Goal: Information Seeking & Learning: Learn about a topic

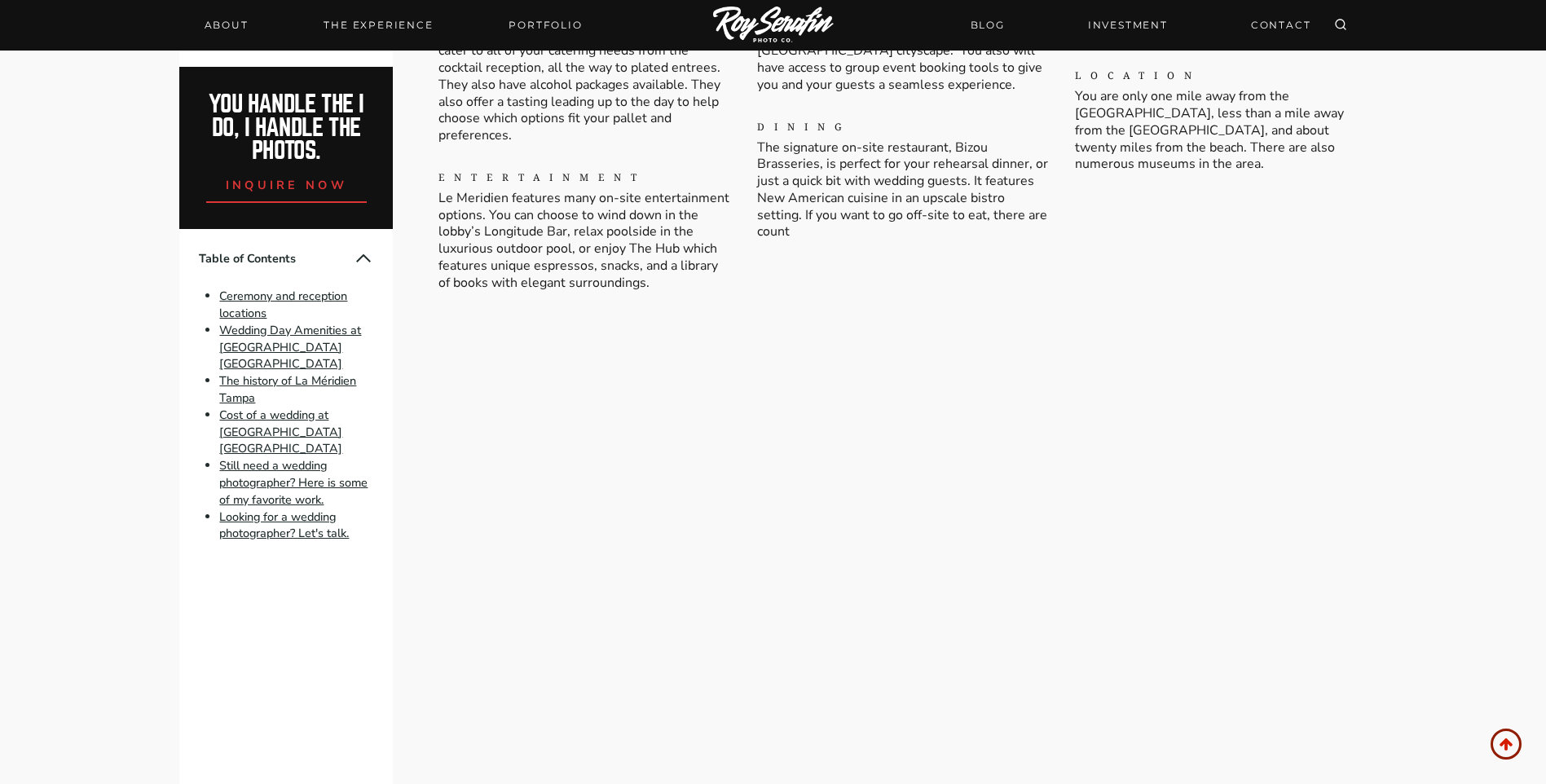
scroll to position [2933, 0]
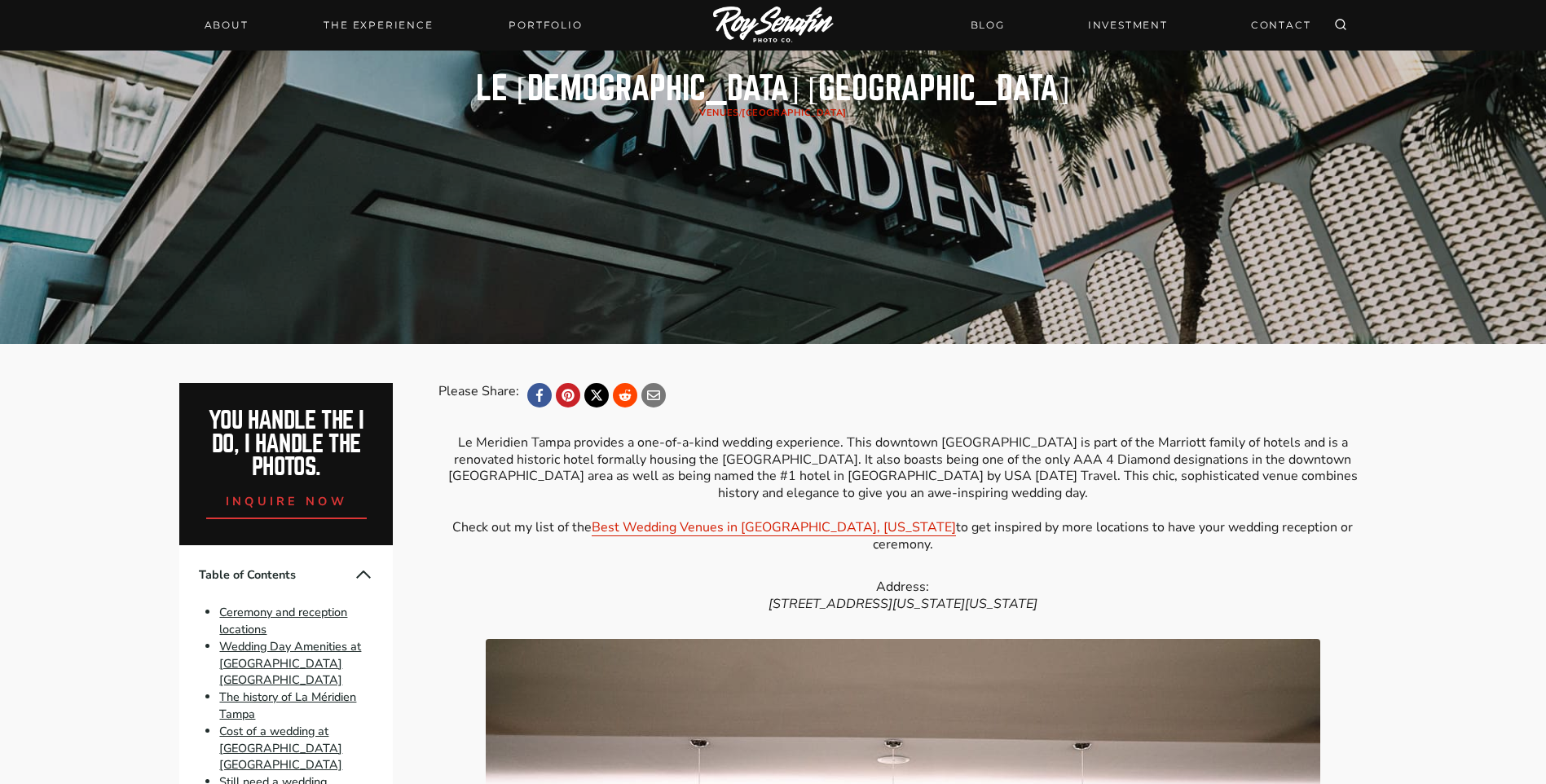
scroll to position [58, 0]
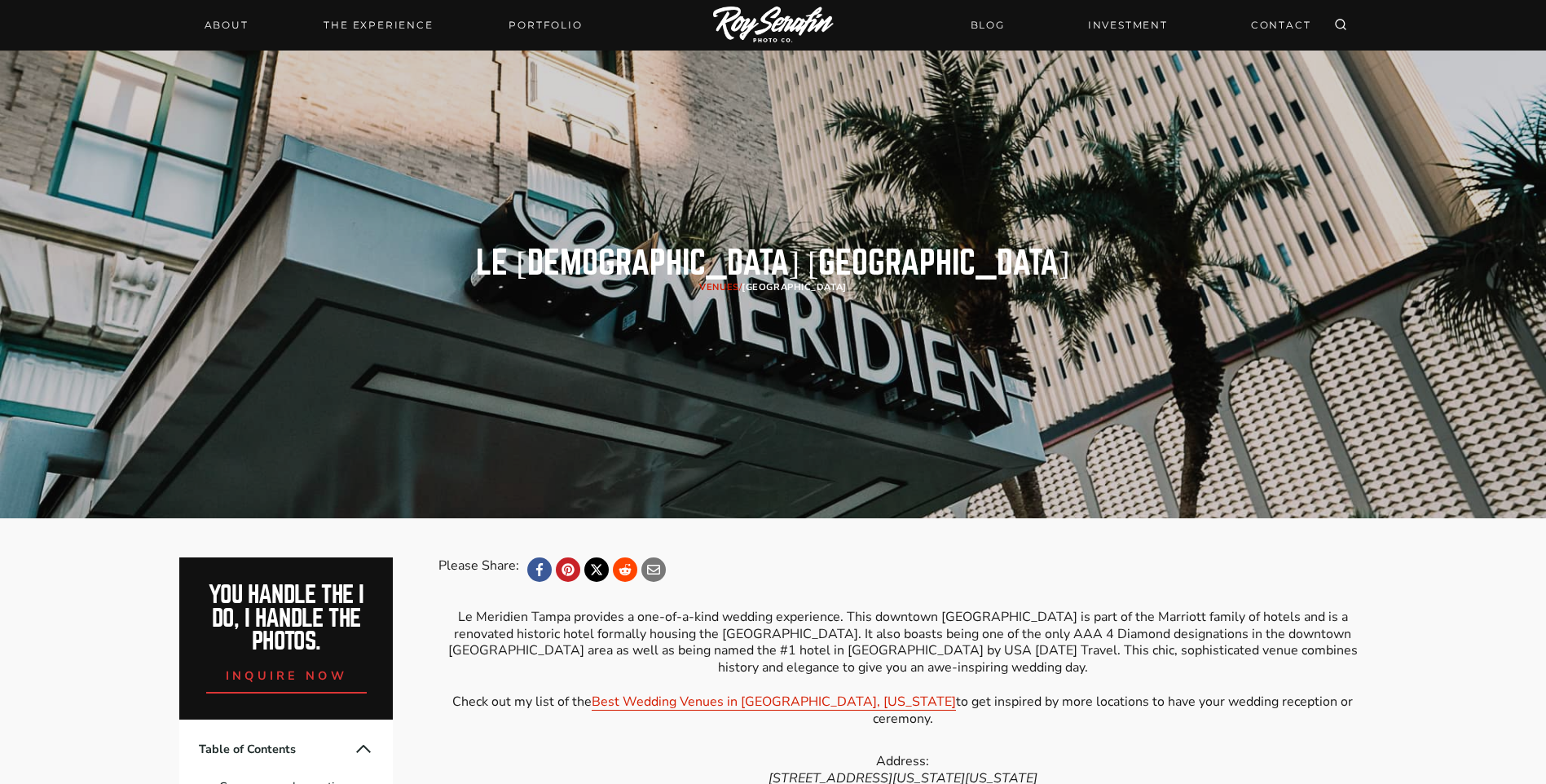
click at [787, 286] on link "[GEOGRAPHIC_DATA]" at bounding box center [794, 288] width 105 height 12
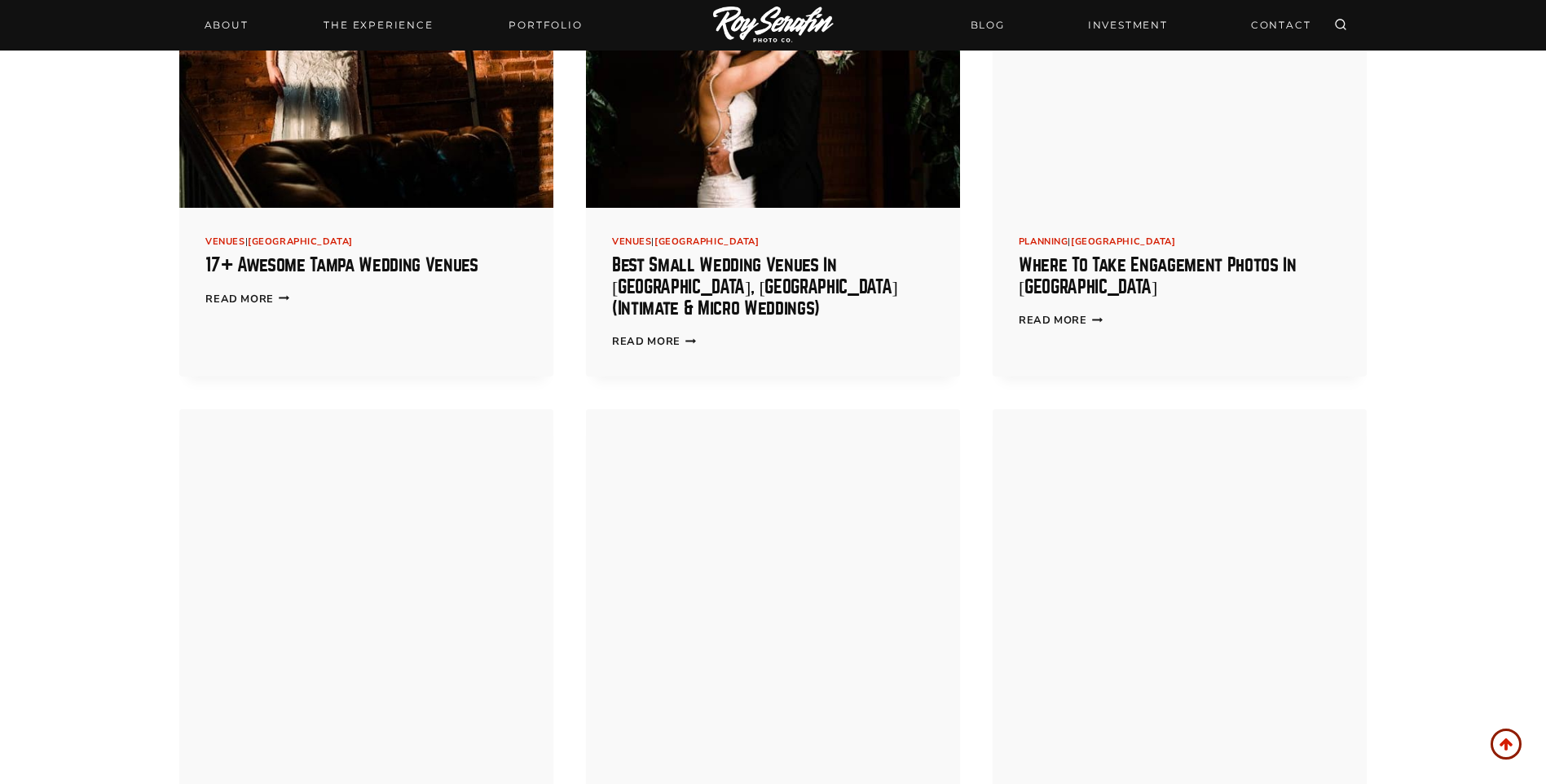
scroll to position [1548, 0]
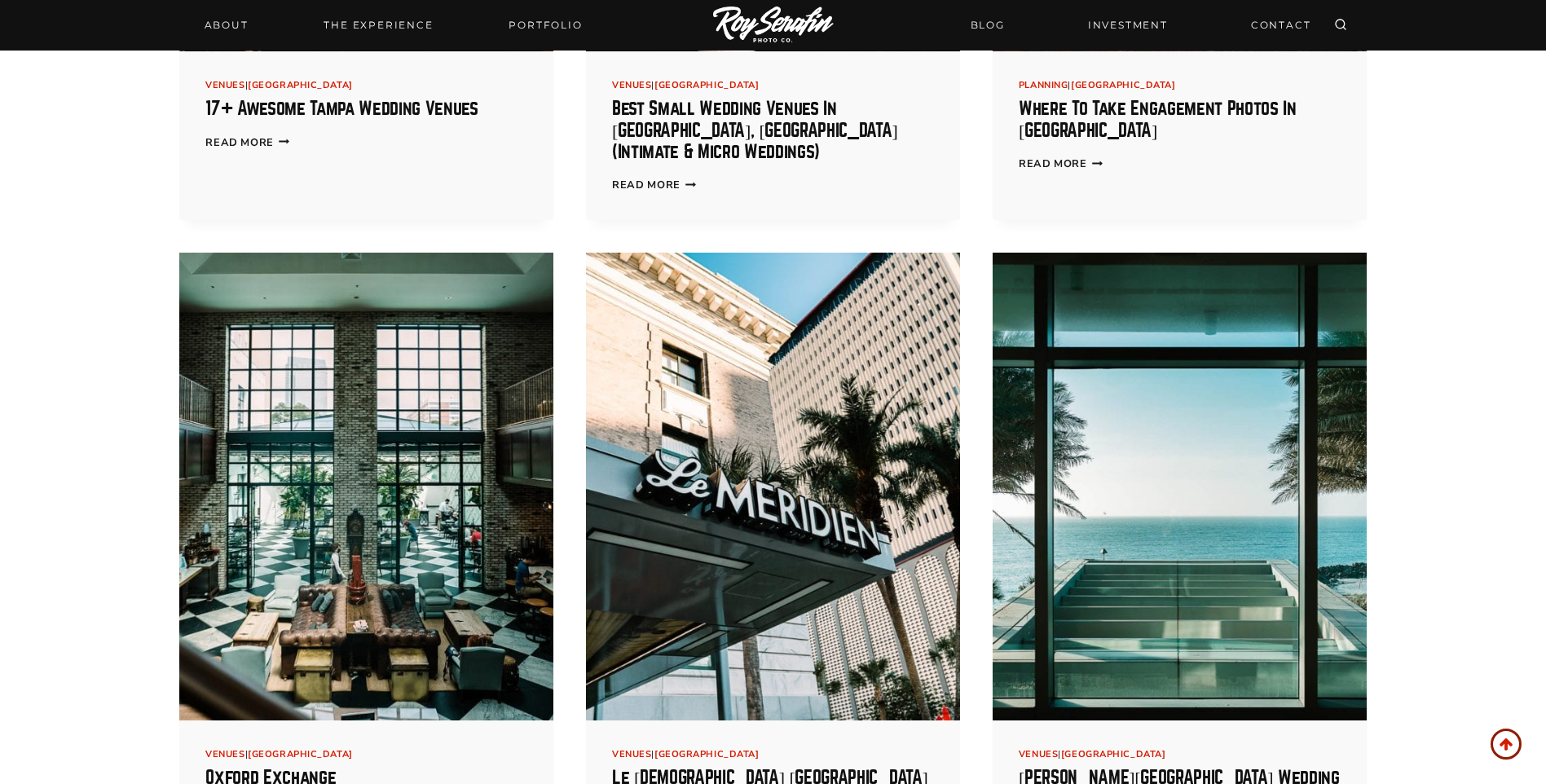
click at [756, 443] on img at bounding box center [773, 486] width 374 height 467
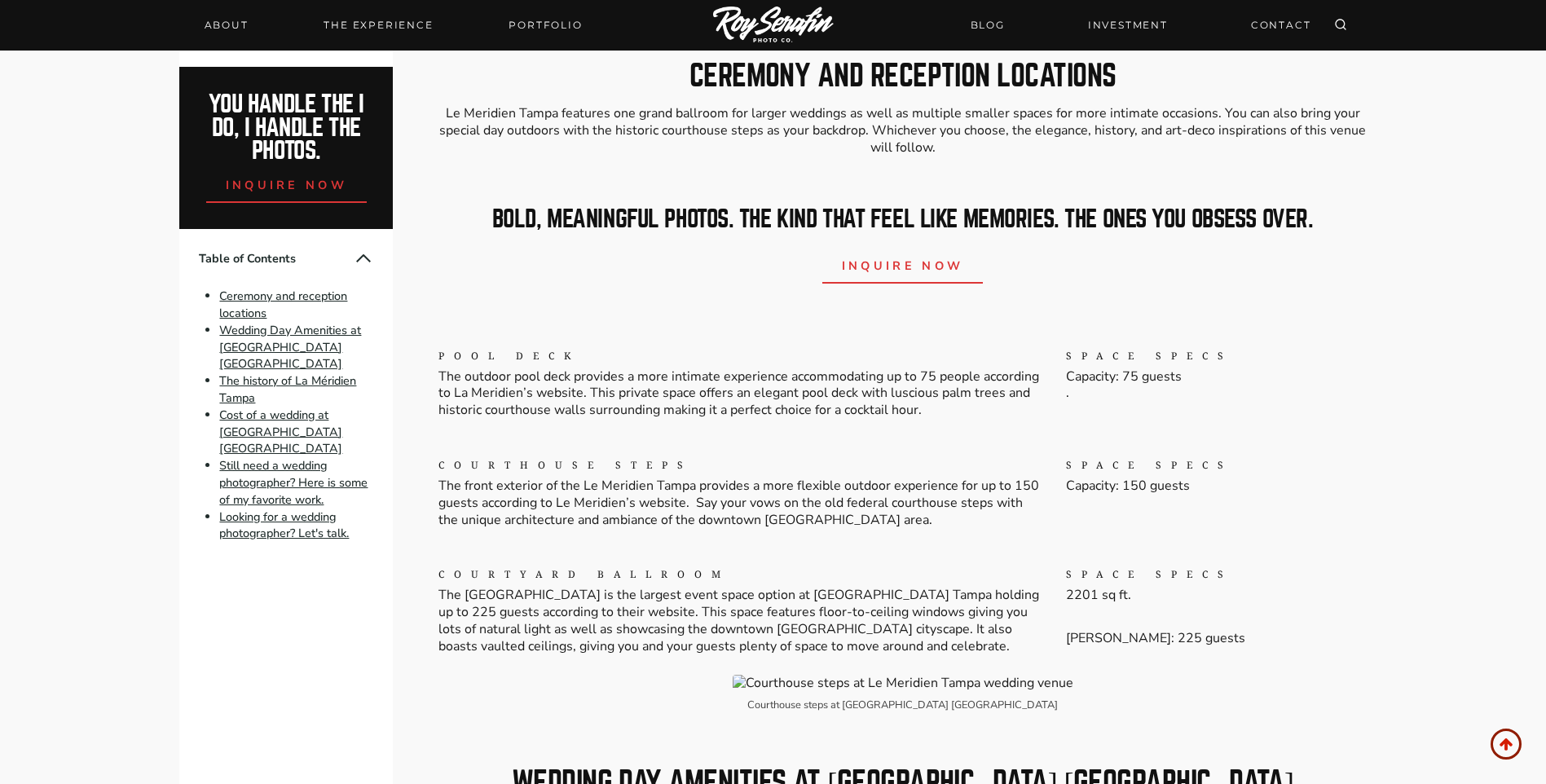
scroll to position [1629, 0]
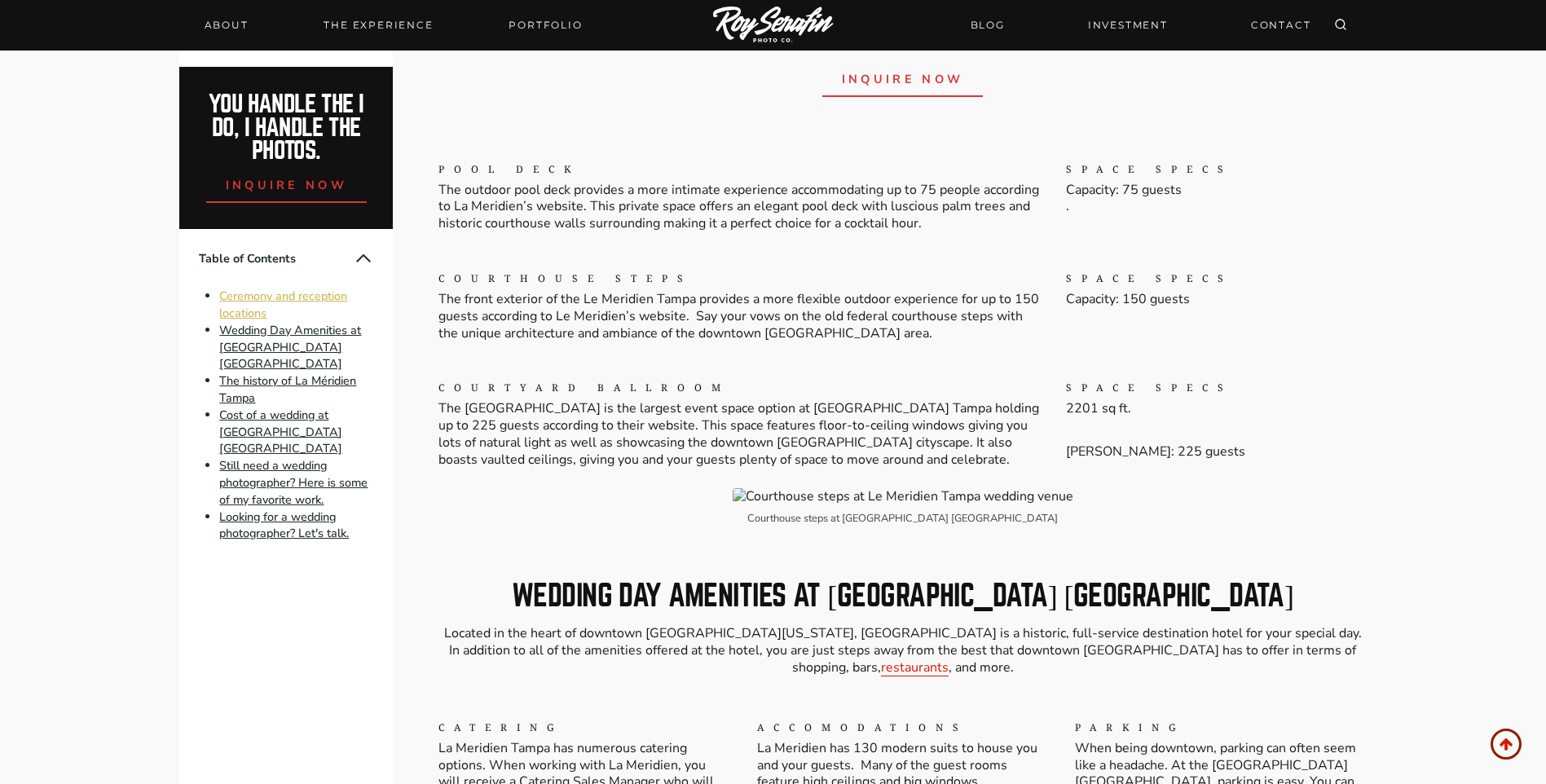
drag, startPoint x: 315, startPoint y: 294, endPoint x: 342, endPoint y: 296, distance: 27.1
click at [315, 294] on link "Ceremony and reception locations" at bounding box center [283, 304] width 128 height 33
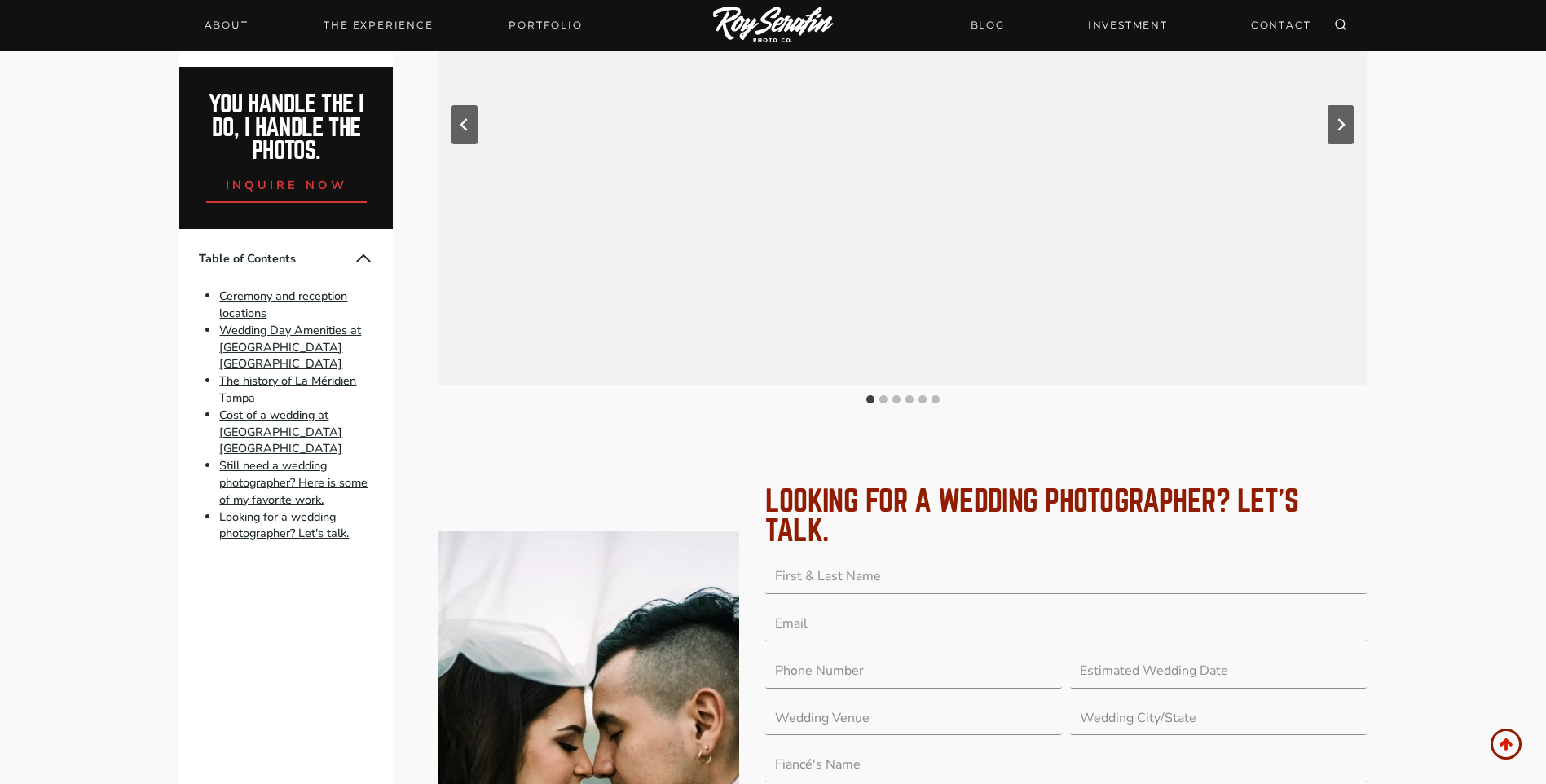
scroll to position [3229, 0]
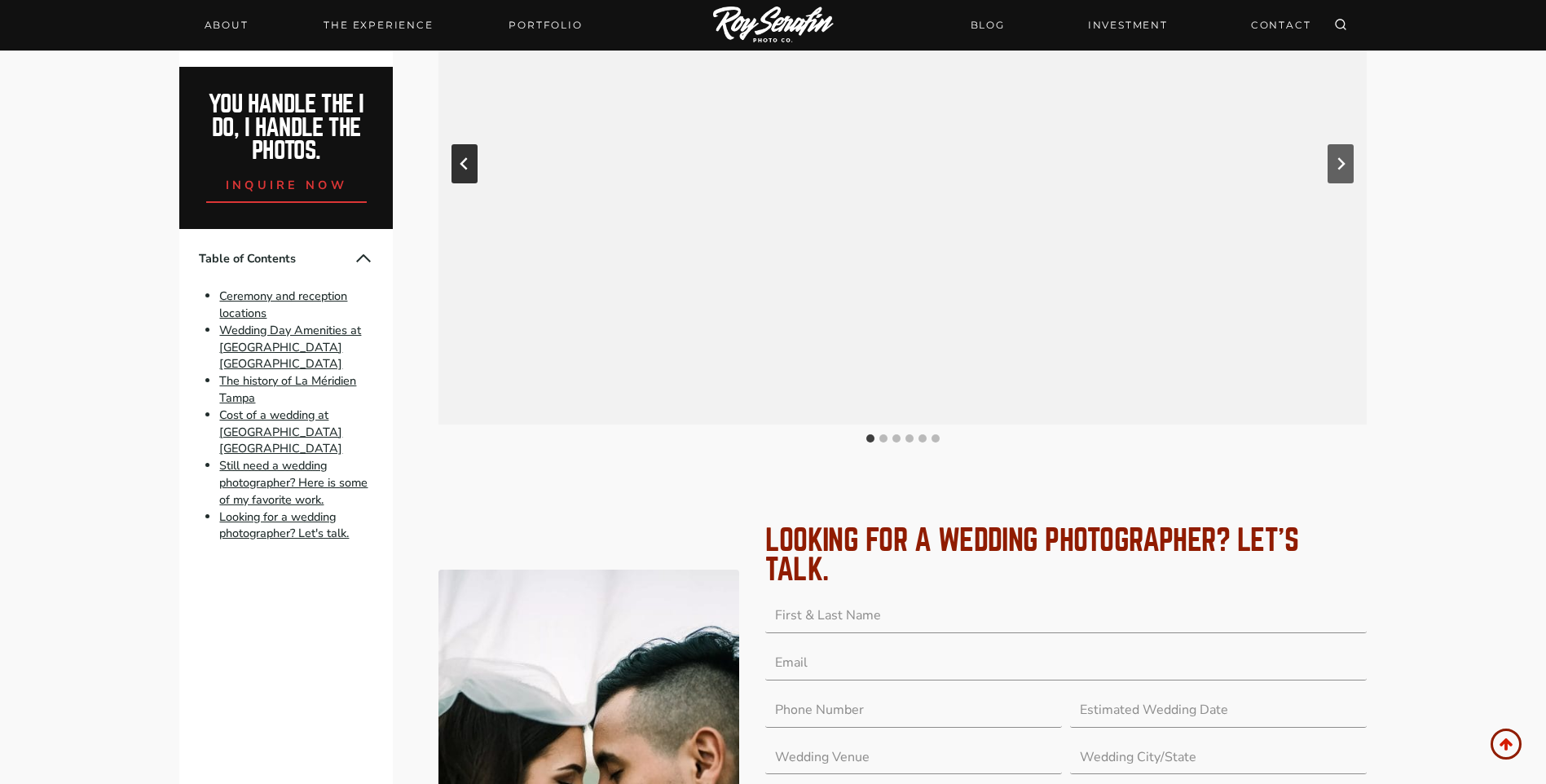
click at [471, 144] on button "Go to last slide" at bounding box center [465, 163] width 26 height 39
click at [470, 157] on icon "Previous slide" at bounding box center [464, 163] width 13 height 13
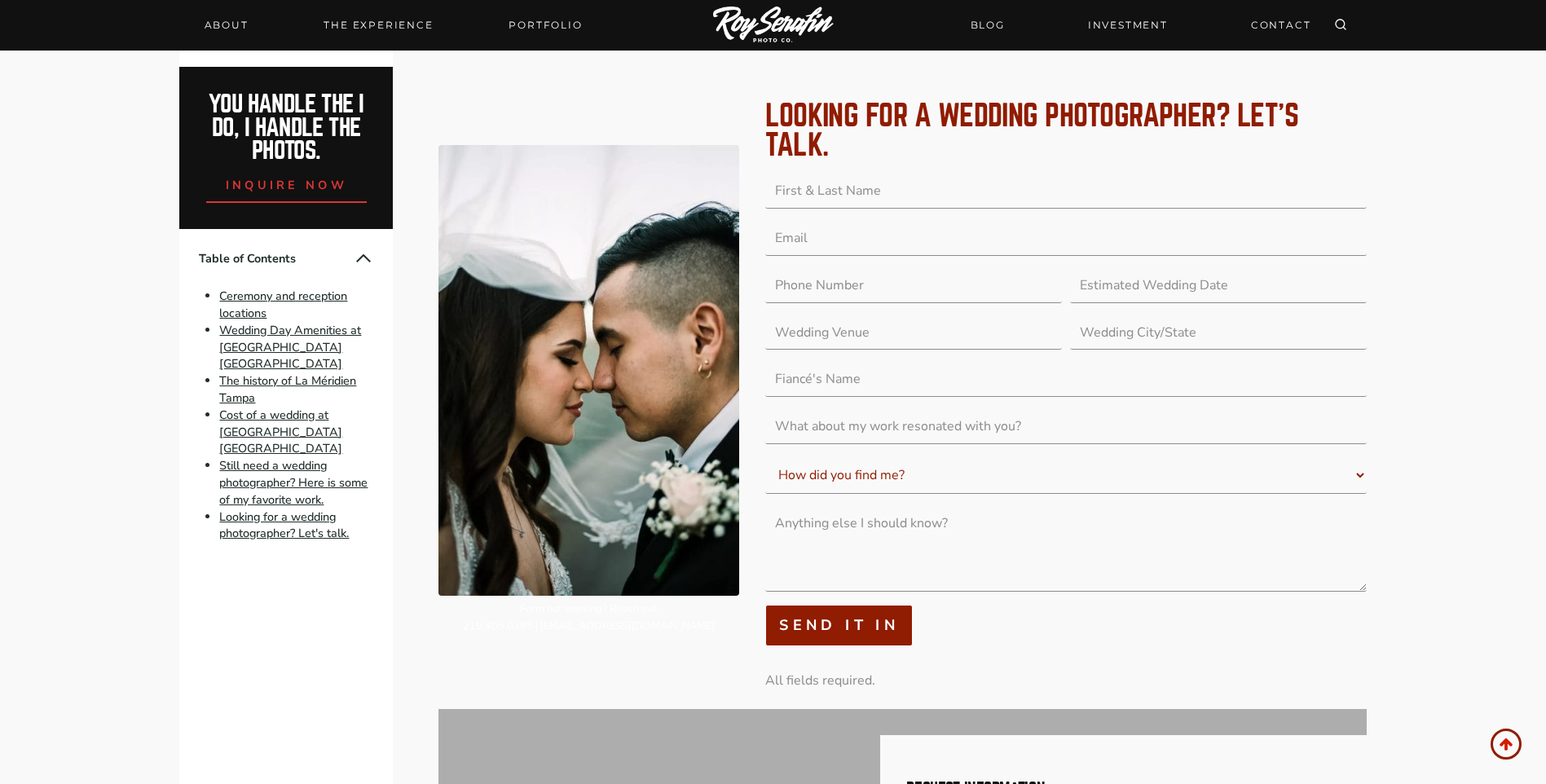
scroll to position [3799, 0]
